Goal: Information Seeking & Learning: Learn about a topic

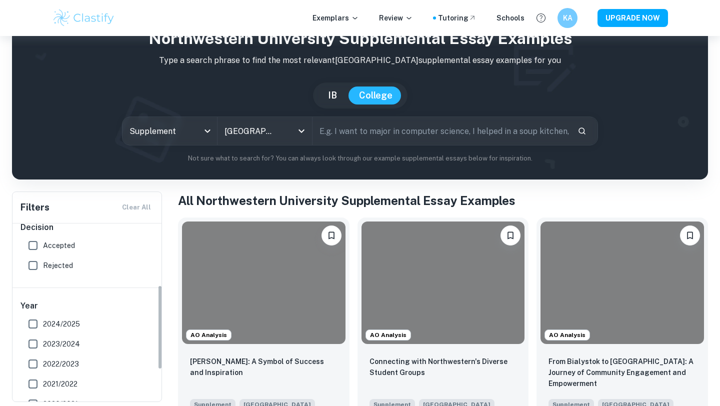
scroll to position [132, 0]
click at [36, 268] on input "Rejected" at bounding box center [33, 264] width 20 height 20
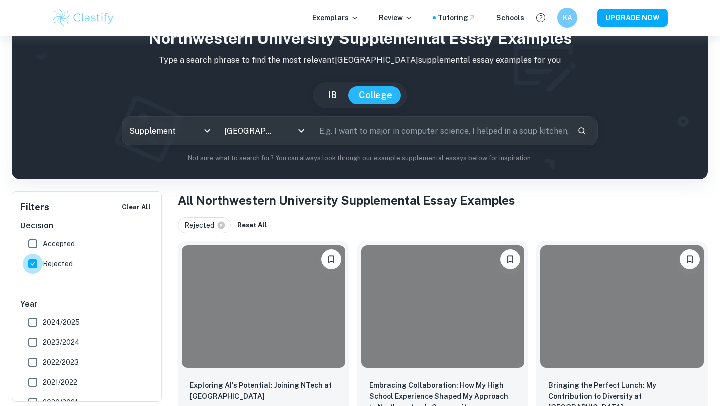
click at [36, 267] on input "Rejected" at bounding box center [33, 264] width 20 height 20
checkbox input "false"
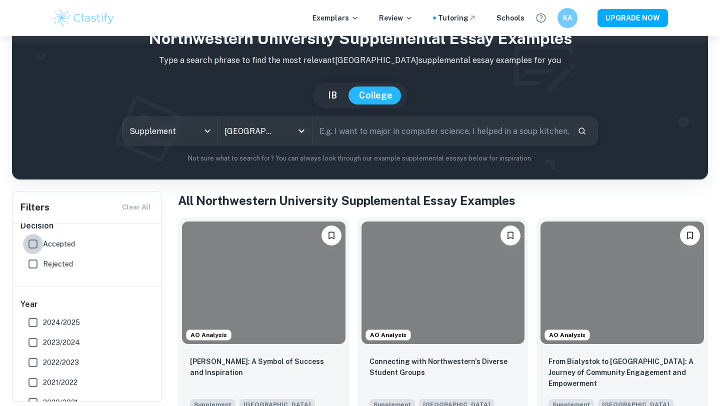
click at [33, 242] on input "Accepted" at bounding box center [33, 244] width 20 height 20
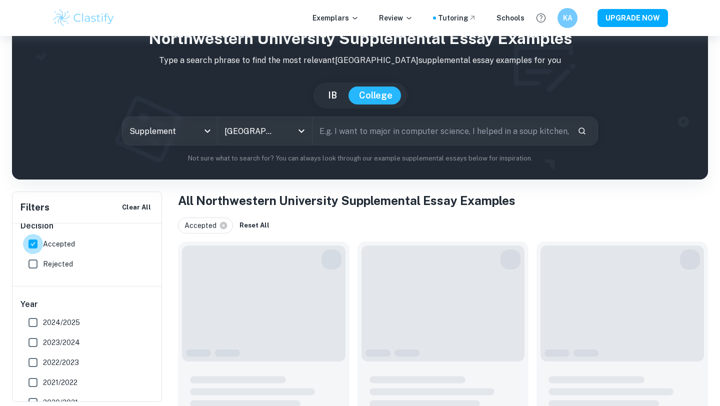
click at [34, 242] on input "Accepted" at bounding box center [33, 244] width 20 height 20
checkbox input "false"
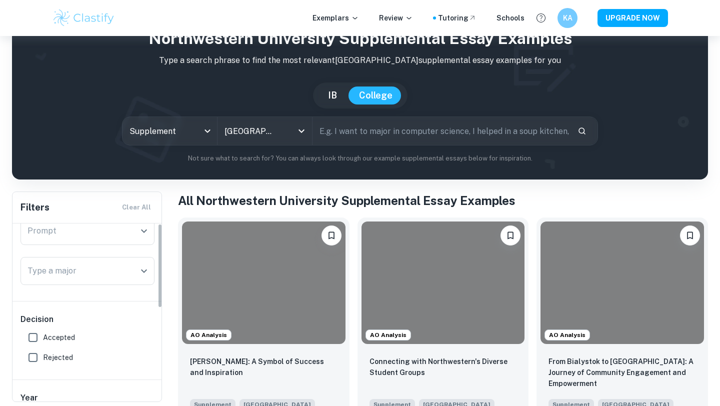
scroll to position [0, 0]
click at [55, 259] on div "Prompt" at bounding box center [88, 270] width 134 height 28
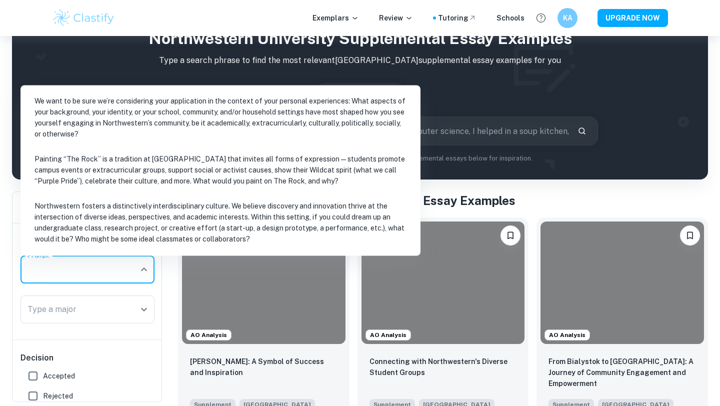
click at [80, 105] on li "We want to be sure we’re considering your application in the context of your pe…" at bounding box center [221, 118] width 392 height 56
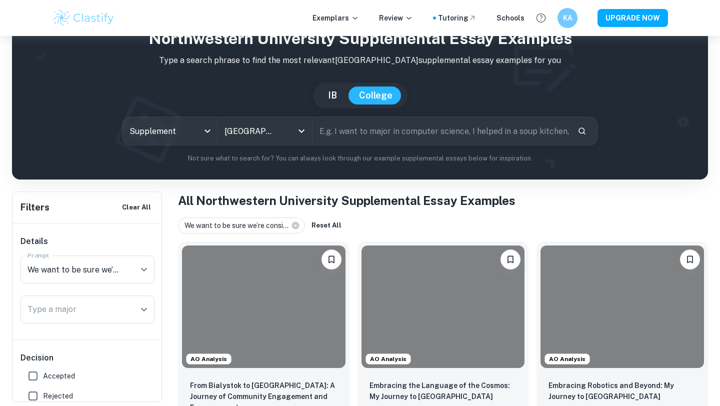
click at [66, 315] on input "Type a major" at bounding box center [80, 309] width 110 height 19
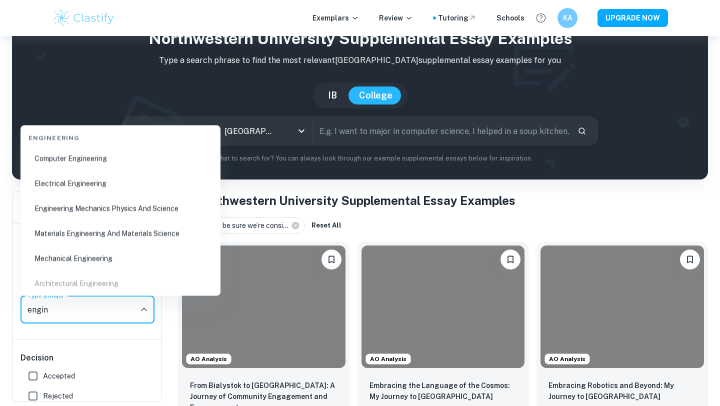
scroll to position [136, 0]
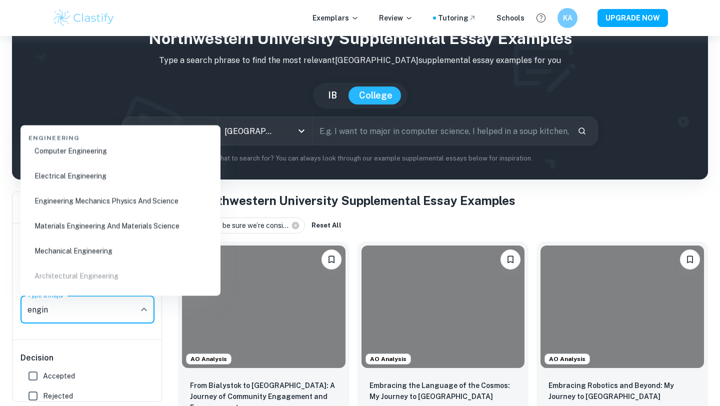
click at [143, 244] on li "Mechanical Engineering" at bounding box center [121, 251] width 192 height 23
type input "engin"
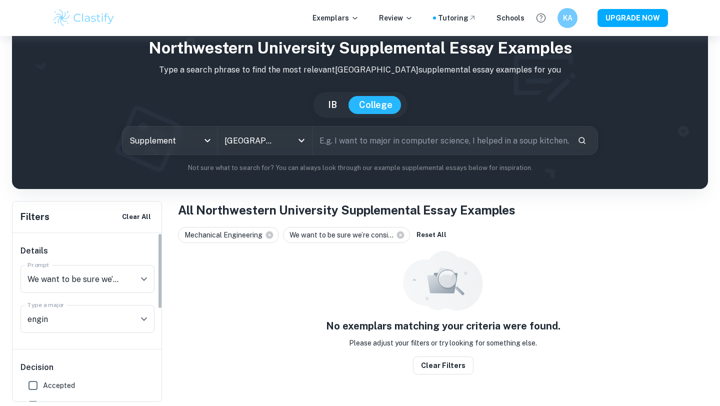
scroll to position [36, 0]
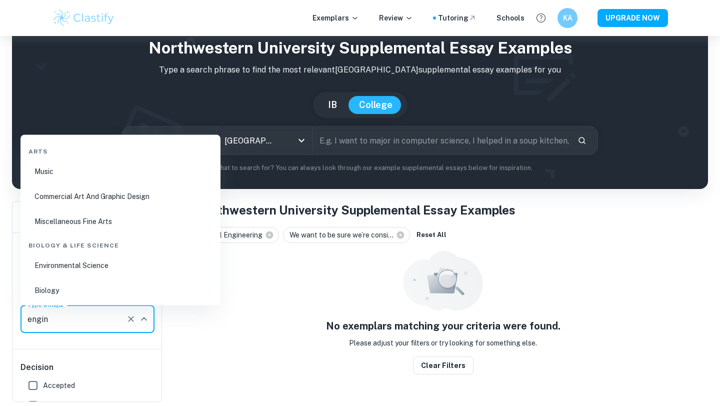
click at [96, 312] on input "engin" at bounding box center [73, 319] width 97 height 19
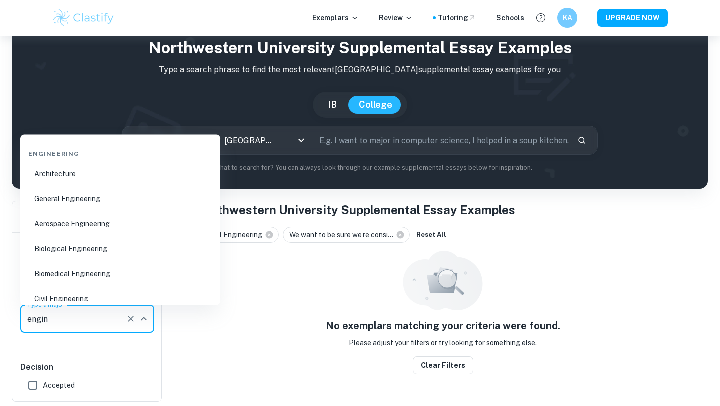
scroll to position [733, 0]
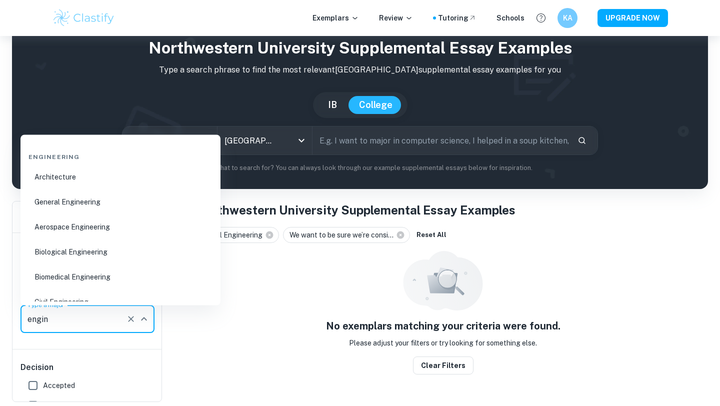
click at [80, 197] on li "General Engineering" at bounding box center [121, 202] width 192 height 23
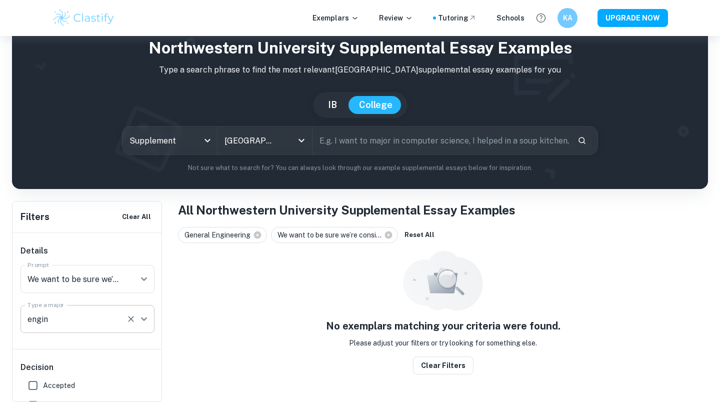
click at [131, 319] on icon "Clear" at bounding box center [131, 319] width 6 height 6
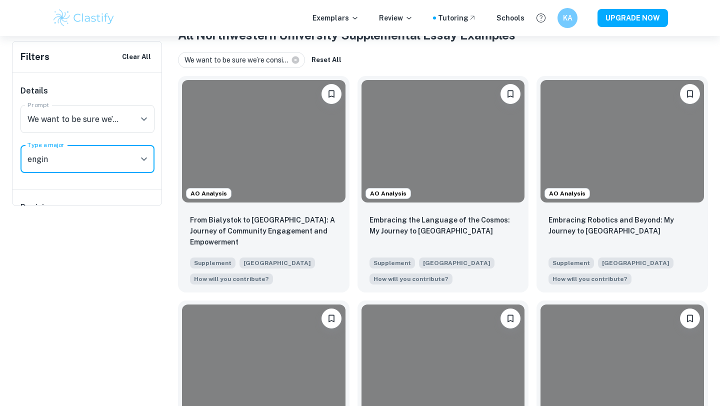
scroll to position [0, 0]
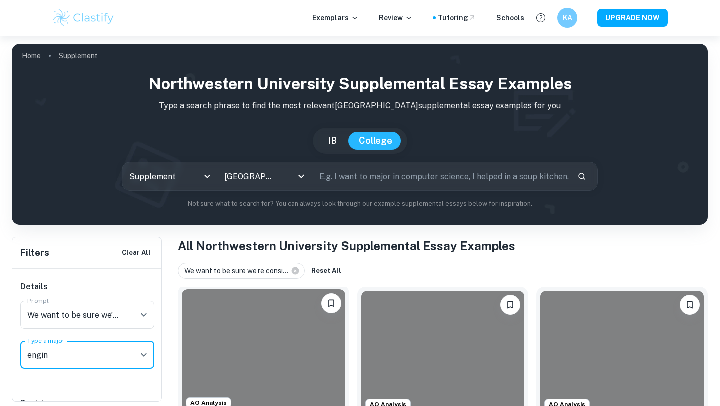
click at [282, 316] on div at bounding box center [264, 351] width 164 height 123
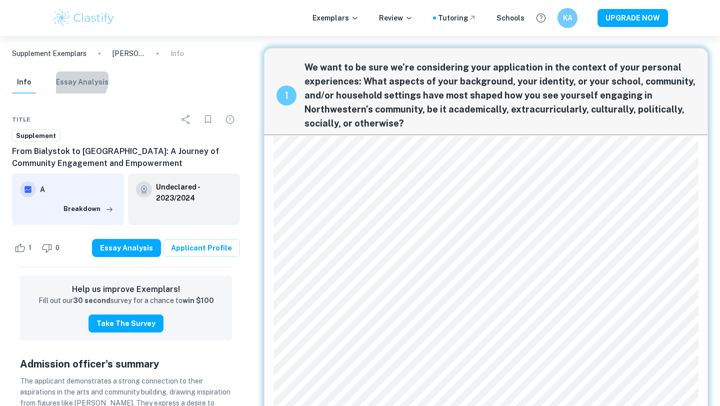
click at [78, 79] on button "Essay Analysis" at bounding box center [82, 83] width 53 height 22
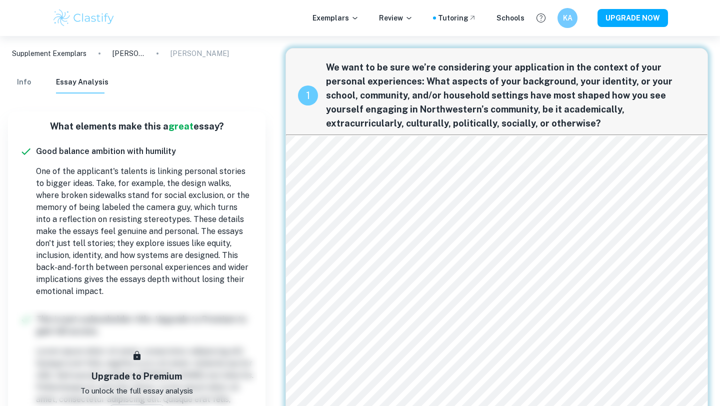
click at [36, 82] on div "Info Essay Analysis" at bounding box center [60, 83] width 97 height 22
click at [25, 74] on button "Info" at bounding box center [24, 83] width 24 height 22
